Goal: Information Seeking & Learning: Learn about a topic

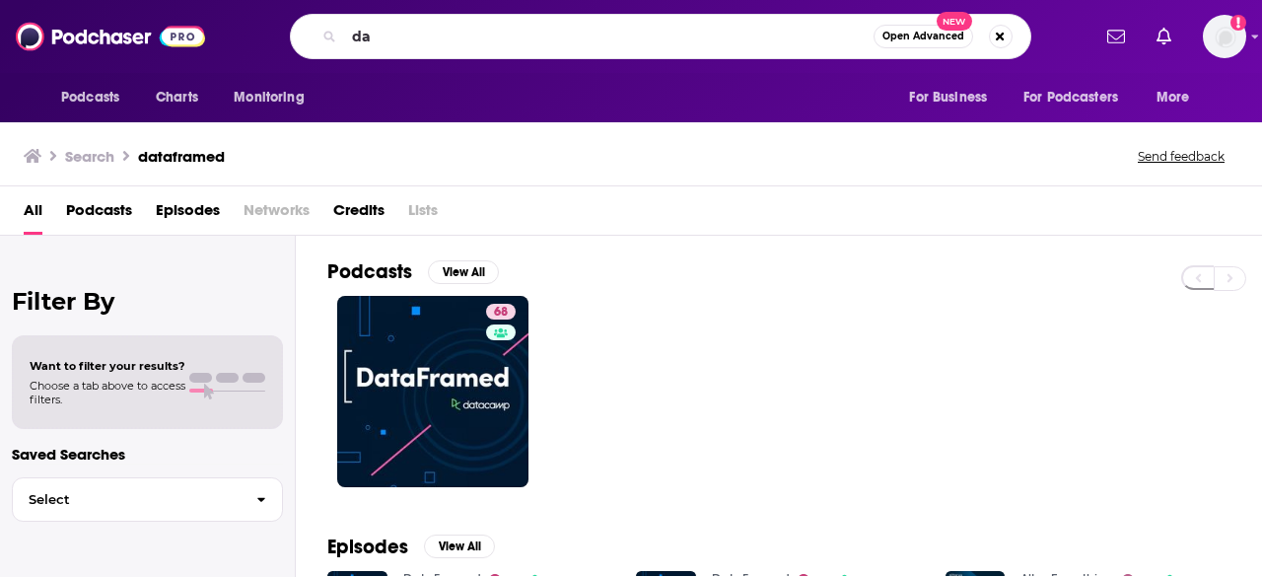
type input "d"
type input "keeping it real with [PERSON_NAME]"
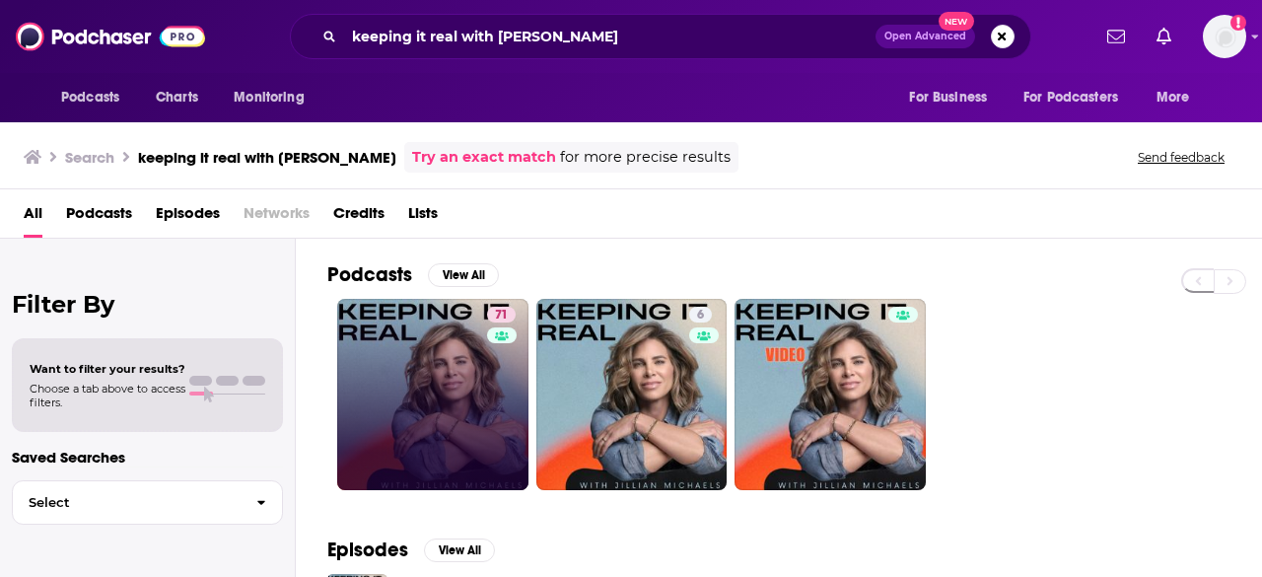
click at [456, 391] on link "71" at bounding box center [432, 394] width 191 height 191
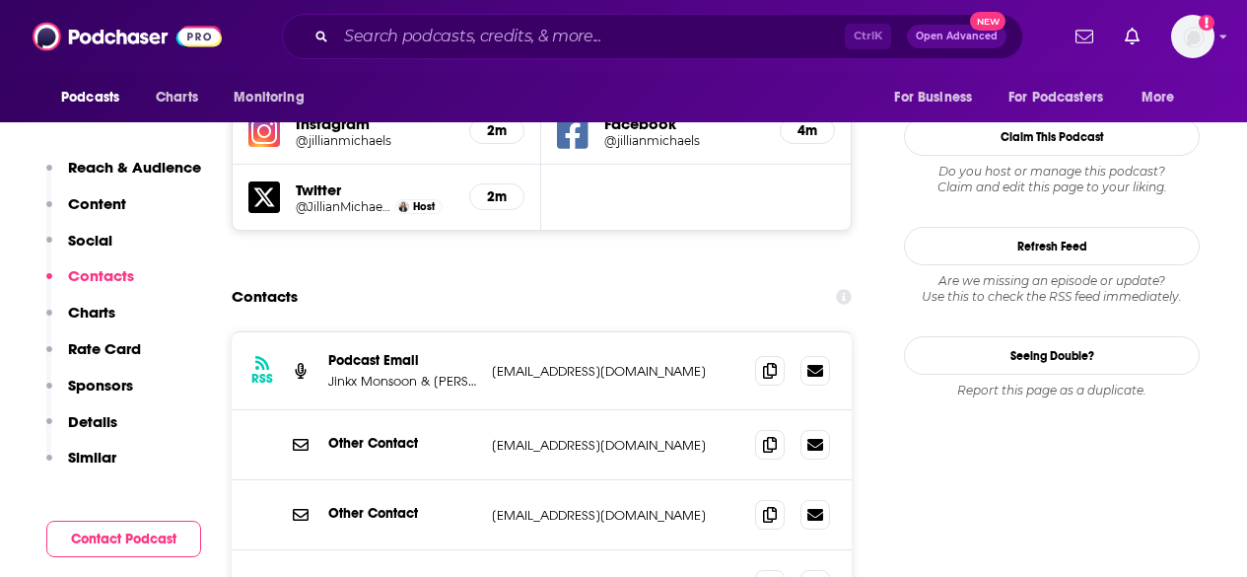
scroll to position [2219, 0]
